Goal: Information Seeking & Learning: Learn about a topic

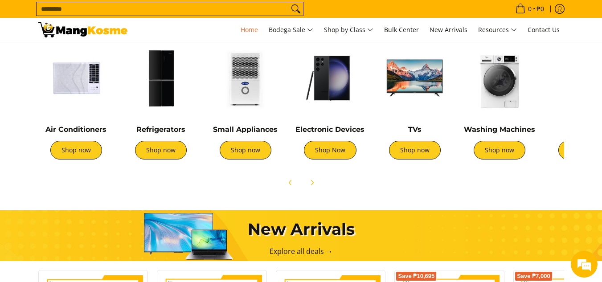
scroll to position [357, 0]
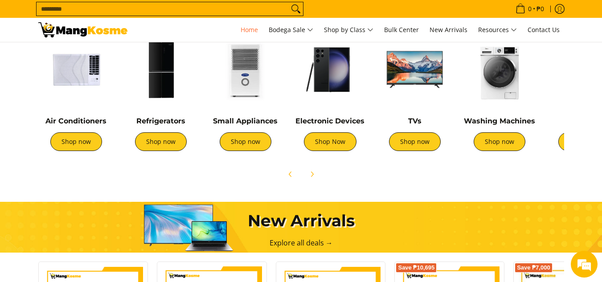
click at [434, 107] on img at bounding box center [415, 70] width 76 height 76
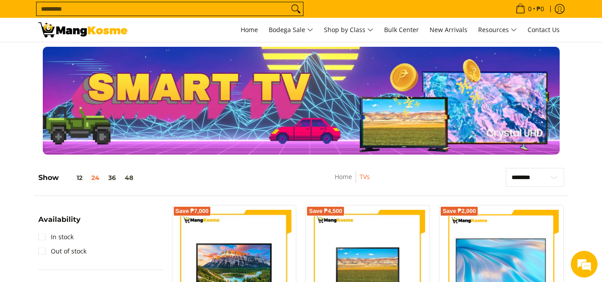
click at [104, 30] on img at bounding box center [82, 29] width 89 height 15
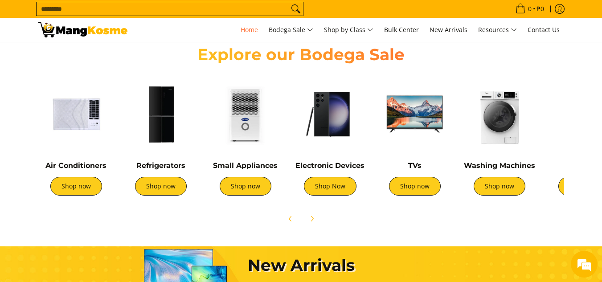
click at [243, 115] on img at bounding box center [246, 114] width 76 height 76
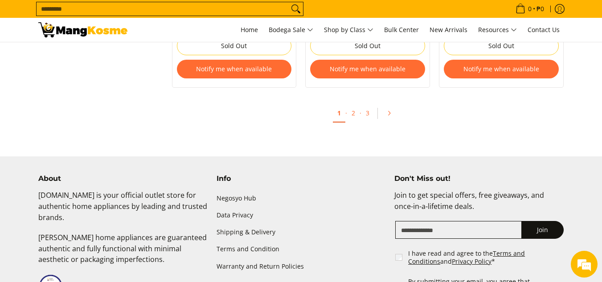
scroll to position [1783, 0]
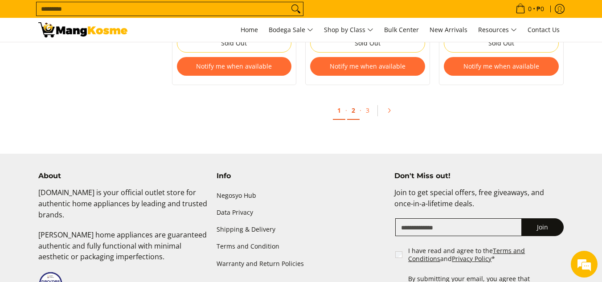
click at [354, 111] on link "2" at bounding box center [353, 111] width 12 height 18
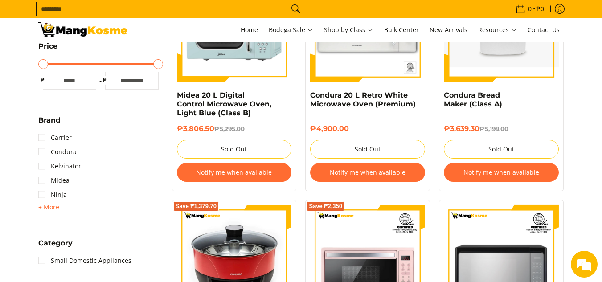
scroll to position [223, 0]
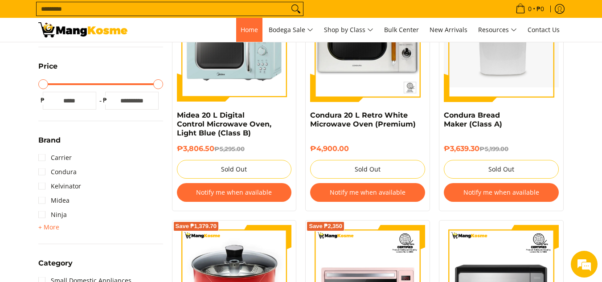
click at [242, 19] on link "Home" at bounding box center [249, 30] width 26 height 24
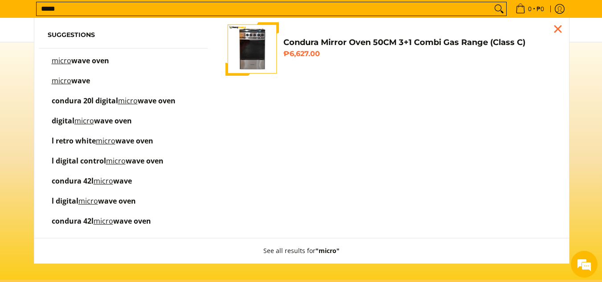
type input "*****"
click at [70, 58] on p "micro wave oven" at bounding box center [81, 66] width 58 height 16
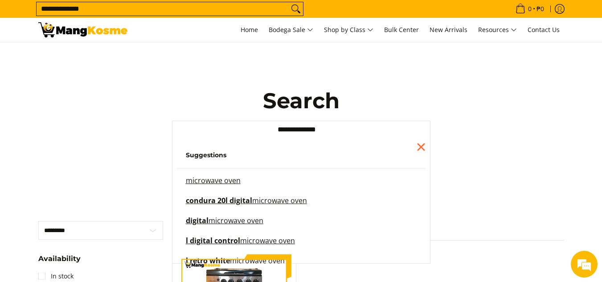
drag, startPoint x: 327, startPoint y: 131, endPoint x: 309, endPoint y: 126, distance: 18.5
click at [309, 126] on input "**********" at bounding box center [301, 130] width 259 height 18
type input "*********"
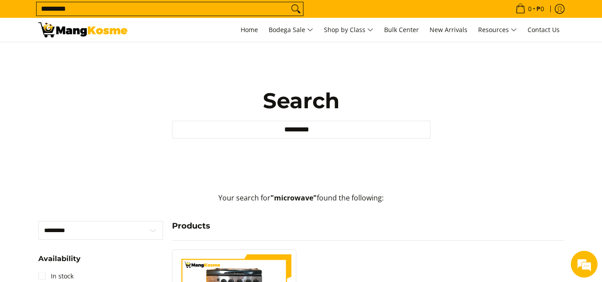
click at [86, 40] on link at bounding box center [82, 30] width 89 height 24
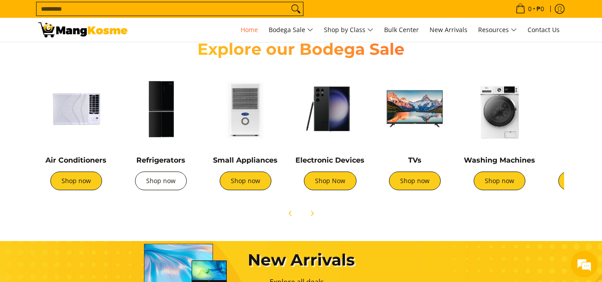
scroll to position [312, 0]
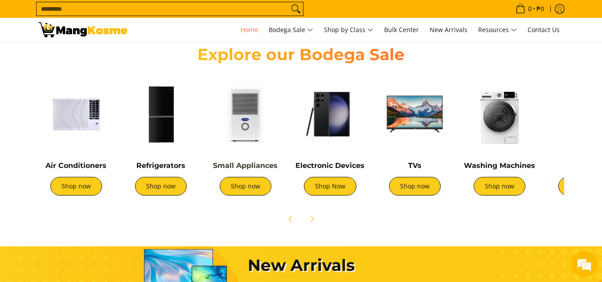
click at [246, 165] on link "Small Appliances" at bounding box center [245, 165] width 65 height 8
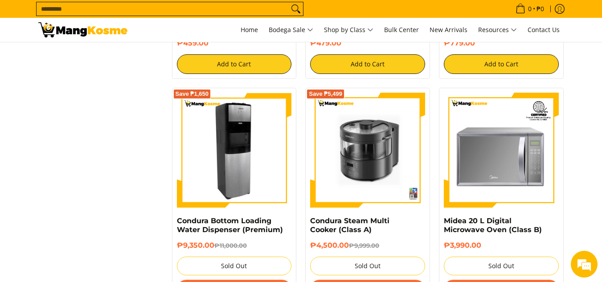
scroll to position [1649, 0]
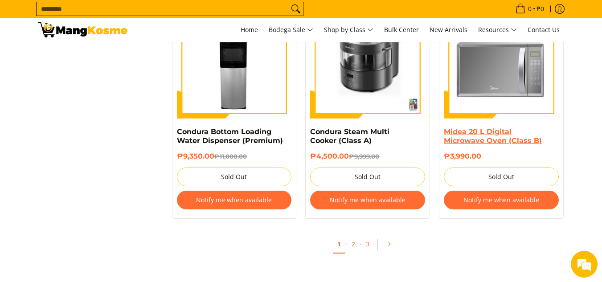
click at [515, 140] on link "Midea 20 L Digital Microwave Oven (Class B)" at bounding box center [493, 135] width 98 height 17
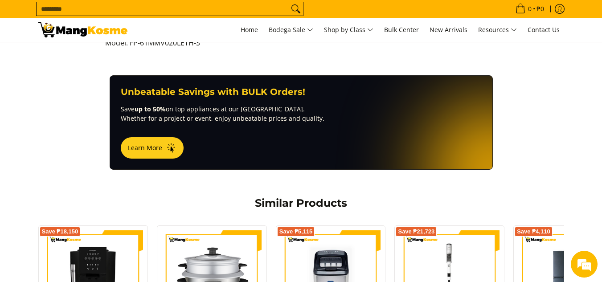
scroll to position [580, 0]
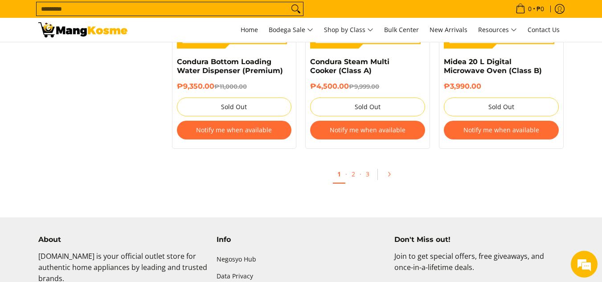
scroll to position [1739, 0]
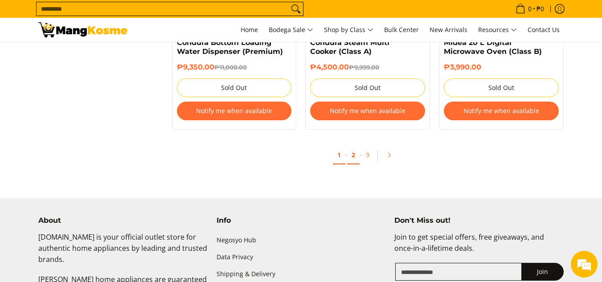
click at [348, 152] on link "2" at bounding box center [353, 155] width 12 height 18
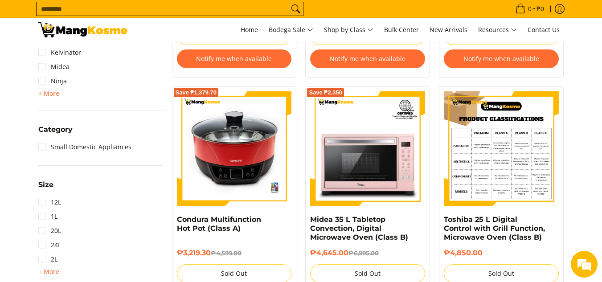
click at [457, 166] on img at bounding box center [501, 148] width 115 height 115
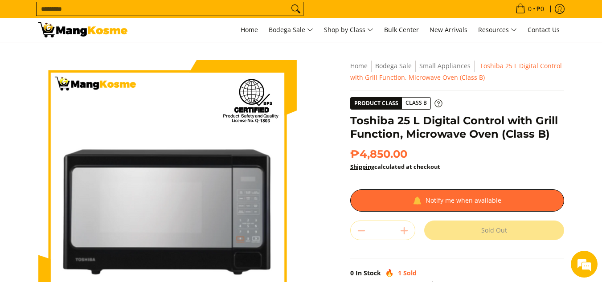
click at [415, 103] on span "Class B" at bounding box center [416, 103] width 29 height 11
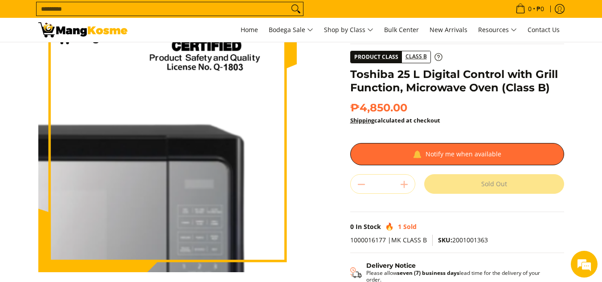
scroll to position [89, 0]
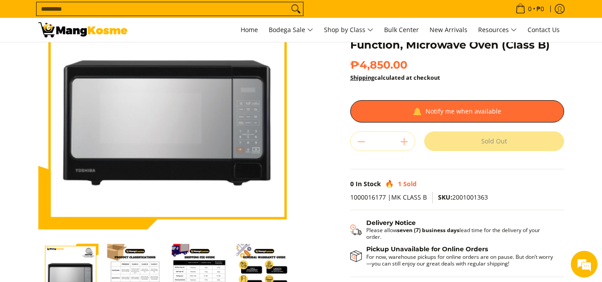
click at [151, 253] on img "Toshiba 25 L Digital Control with Grill Function, Microwave Oven (Class B)-2" at bounding box center [135, 272] width 56 height 56
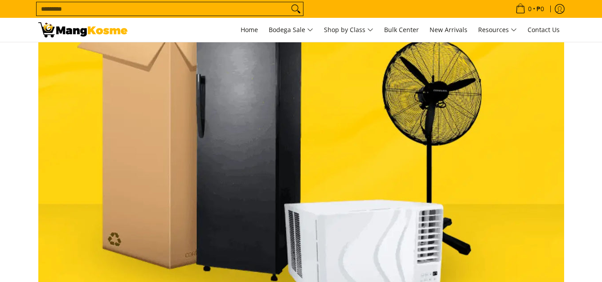
scroll to position [89, 0]
